Goal: Task Accomplishment & Management: Complete application form

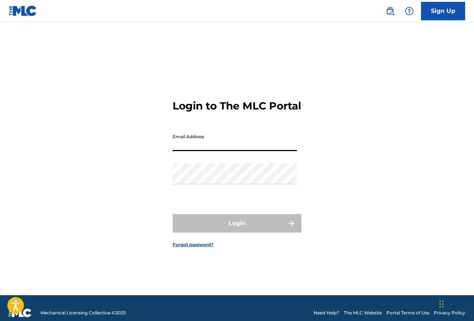
type input "[PERSON_NAME][EMAIL_ADDRESS][DOMAIN_NAME]"
click at [237, 229] on button "Login" at bounding box center [237, 223] width 129 height 18
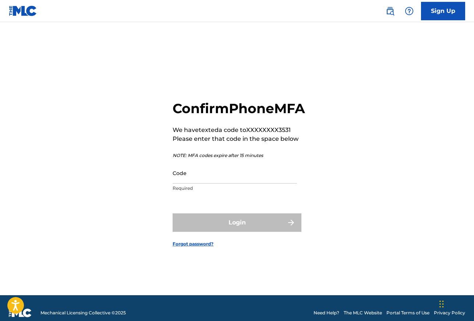
click at [261, 183] on input "Code" at bounding box center [235, 172] width 125 height 21
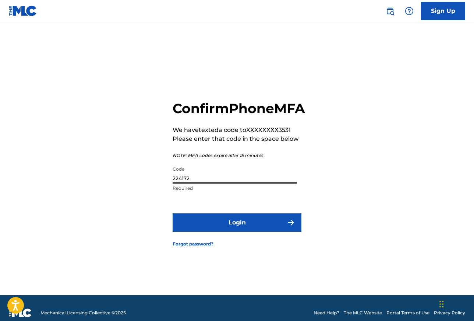
type input "224172"
click at [243, 228] on button "Login" at bounding box center [237, 222] width 129 height 18
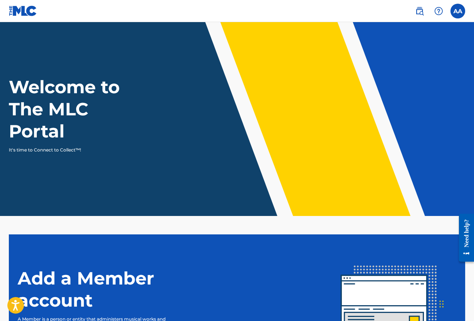
click at [458, 9] on label at bounding box center [458, 11] width 15 height 15
click at [458, 11] on input "AA [PERSON_NAME] [PERSON_NAME][EMAIL_ADDRESS][DOMAIN_NAME] Notification Prefere…" at bounding box center [458, 11] width 0 height 0
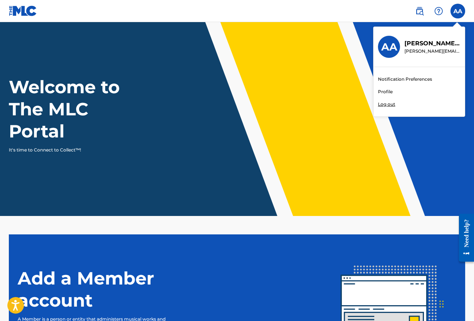
click at [383, 92] on link "Profile" at bounding box center [385, 91] width 15 height 7
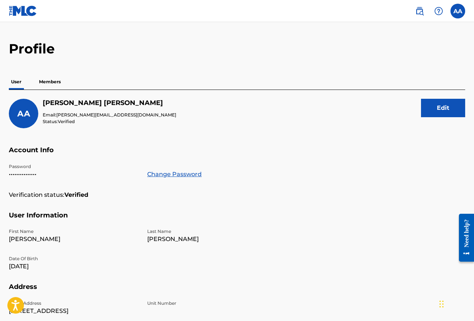
scroll to position [17, 0]
click at [47, 84] on p "Members" at bounding box center [50, 81] width 26 height 15
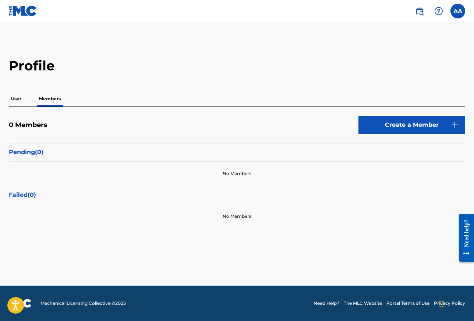
click at [410, 128] on link "Create a Member" at bounding box center [412, 125] width 107 height 18
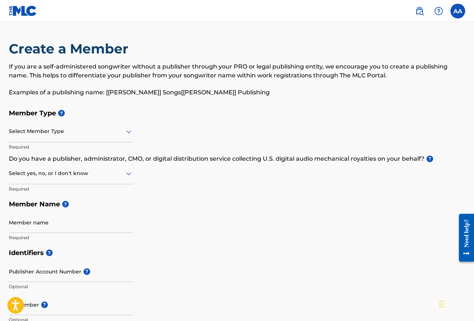
click at [125, 133] on icon at bounding box center [129, 131] width 9 height 9
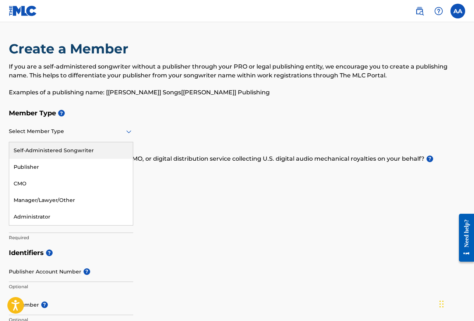
click at [78, 148] on div "Self-Administered Songwriter" at bounding box center [71, 150] width 124 height 17
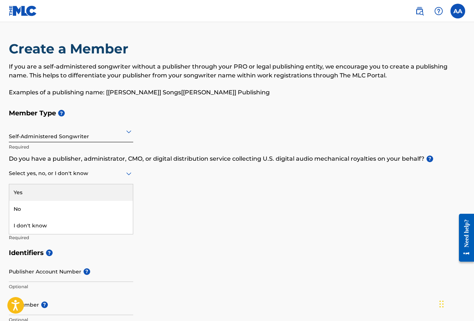
click at [97, 176] on div at bounding box center [71, 173] width 125 height 9
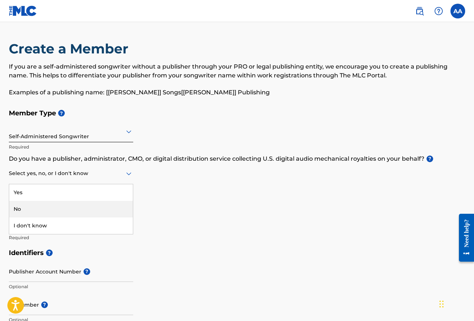
click at [79, 204] on div "No" at bounding box center [71, 209] width 124 height 17
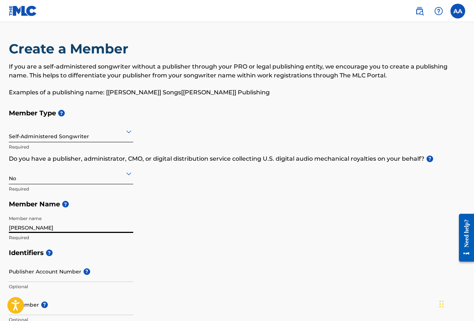
type input "[PERSON_NAME]"
drag, startPoint x: 98, startPoint y: 228, endPoint x: -3, endPoint y: 224, distance: 101.0
click at [0, 224] on html "Accessibility Screen-Reader Guide, Feedback, and Issue Reporting | New window A…" at bounding box center [237, 160] width 474 height 321
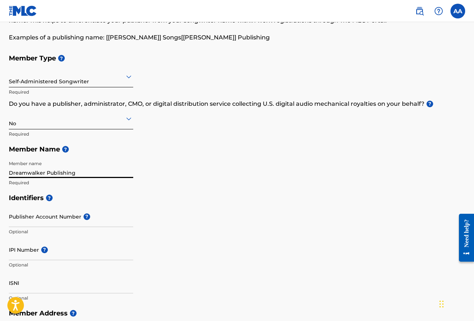
type input "Dreamwalker Publishing"
click at [53, 218] on input "Publisher Account Number ?" at bounding box center [71, 216] width 125 height 21
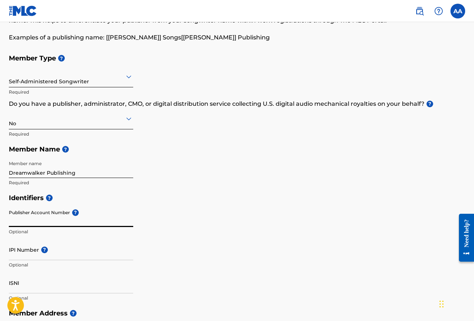
paste input "3910489"
type input "3910489"
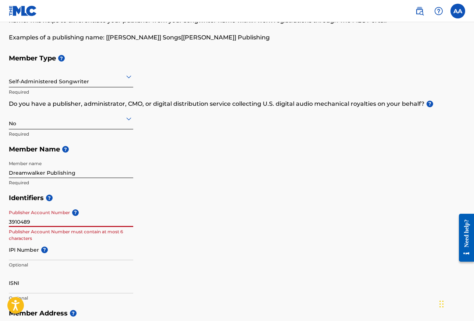
drag, startPoint x: 39, startPoint y: 220, endPoint x: 3, endPoint y: 218, distance: 35.5
click at [3, 218] on div "Create a Member If you are a self-administered songwriter without a publisher t…" at bounding box center [237, 280] width 474 height 588
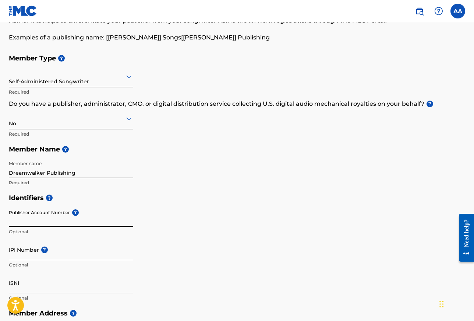
click at [15, 251] on input "IPI Number ?" at bounding box center [71, 249] width 125 height 21
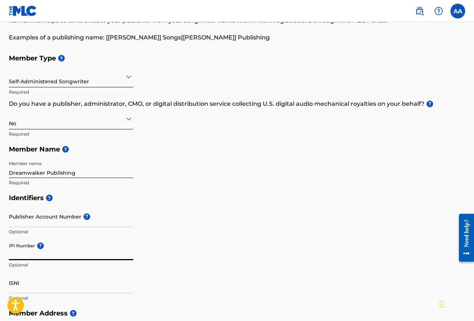
paste input "3910489"
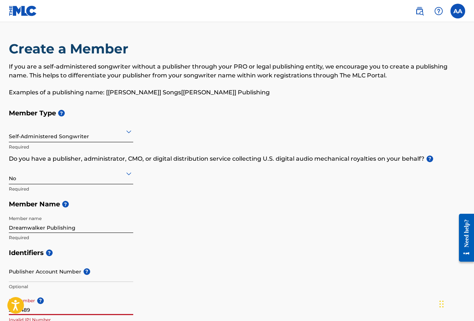
scroll to position [0, 0]
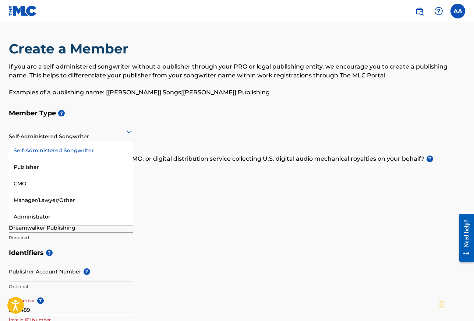
drag, startPoint x: 130, startPoint y: 130, endPoint x: 149, endPoint y: 120, distance: 20.8
click at [144, 121] on div "Member Type ? Self-Administered Songwriter selected, 1 of 5. 5 results availabl…" at bounding box center [237, 175] width 457 height 140
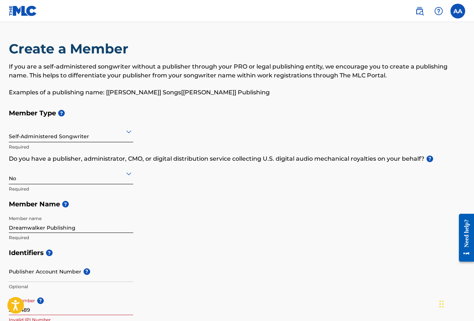
click at [158, 118] on h5 "Member Type ?" at bounding box center [237, 113] width 457 height 16
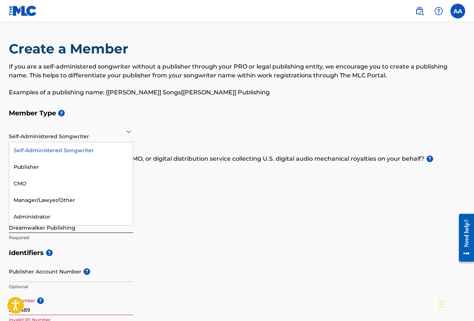
click at [128, 130] on icon at bounding box center [129, 131] width 9 height 9
click at [154, 124] on div "Member Type ? Self-Administered Songwriter selected, 1 of 5. 5 results availabl…" at bounding box center [237, 175] width 457 height 140
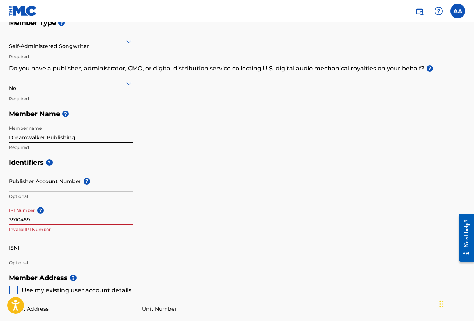
scroll to position [122, 0]
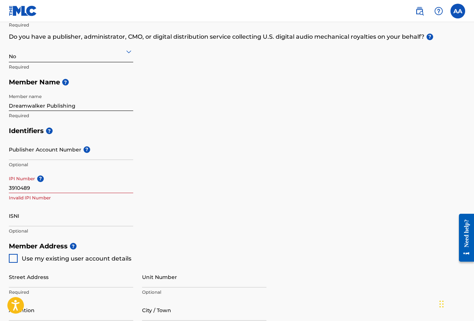
click at [10, 187] on input "3910489" at bounding box center [71, 182] width 125 height 21
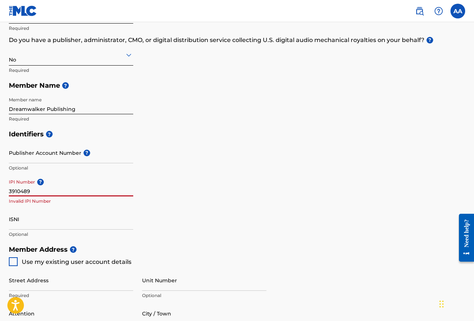
scroll to position [117, 0]
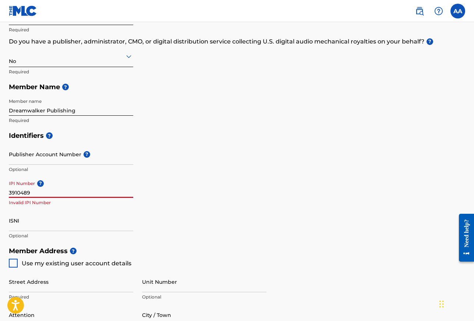
drag, startPoint x: 36, startPoint y: 191, endPoint x: -36, endPoint y: 192, distance: 72.9
click at [0, 192] on html "Accessibility Screen-Reader Guide, Feedback, and Issue Reporting | New window A…" at bounding box center [237, 43] width 474 height 321
paste input "1309457446"
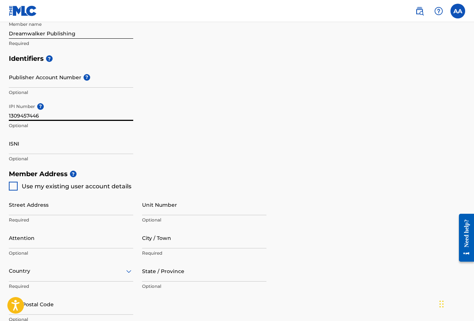
scroll to position [200, 0]
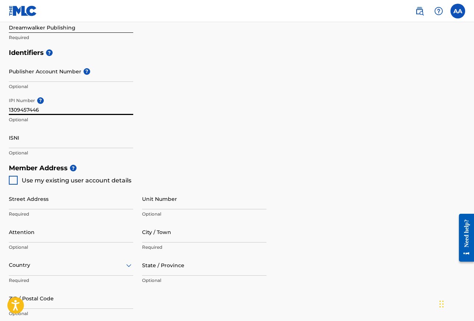
type input "1309457446"
click at [15, 179] on div at bounding box center [13, 180] width 9 height 9
type input "[STREET_ADDRESS]"
type input "[GEOGRAPHIC_DATA]"
type input "30080"
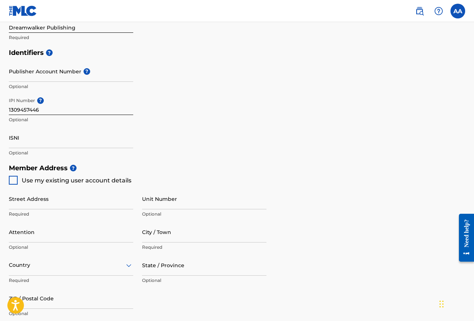
type input "847"
type input "8003531"
type input "[PERSON_NAME][EMAIL_ADDRESS][DOMAIN_NAME]"
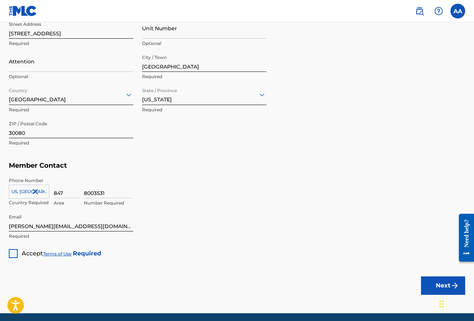
scroll to position [371, 0]
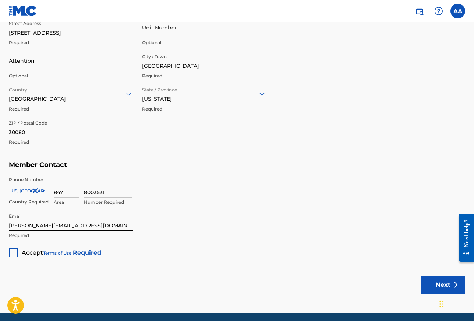
click at [18, 248] on div "Accept Terms of Use Required" at bounding box center [55, 250] width 92 height 14
click at [12, 250] on div at bounding box center [13, 252] width 9 height 9
click at [435, 283] on button "Next" at bounding box center [443, 285] width 44 height 18
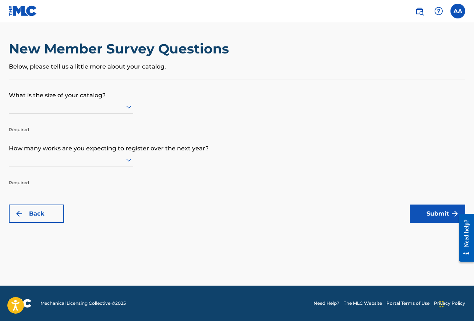
click at [131, 111] on icon at bounding box center [129, 106] width 9 height 9
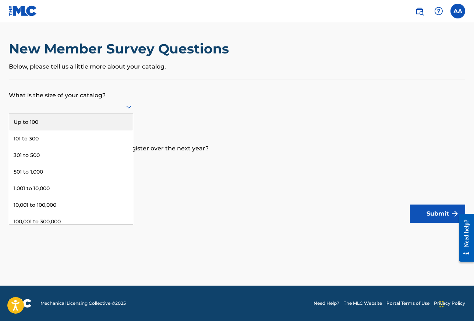
click at [107, 130] on div "Up to 100" at bounding box center [71, 122] width 124 height 17
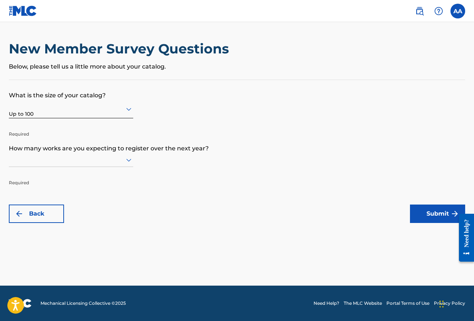
click at [130, 162] on icon at bounding box center [128, 160] width 5 height 3
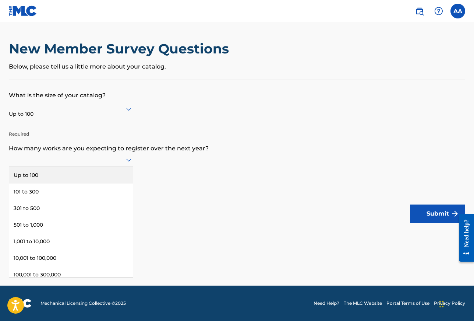
click at [118, 179] on div "Up to 100" at bounding box center [71, 175] width 124 height 17
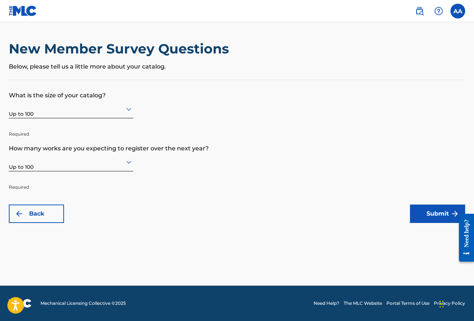
click at [422, 215] on button "Submit" at bounding box center [437, 213] width 55 height 18
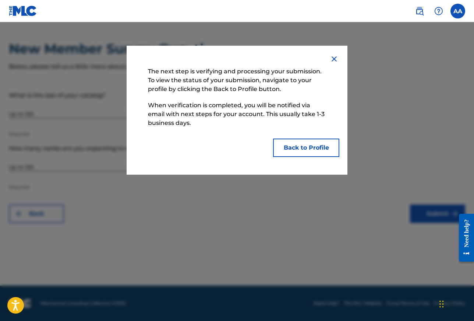
click at [333, 56] on img at bounding box center [334, 59] width 9 height 9
